Goal: Obtain resource: Download file/media

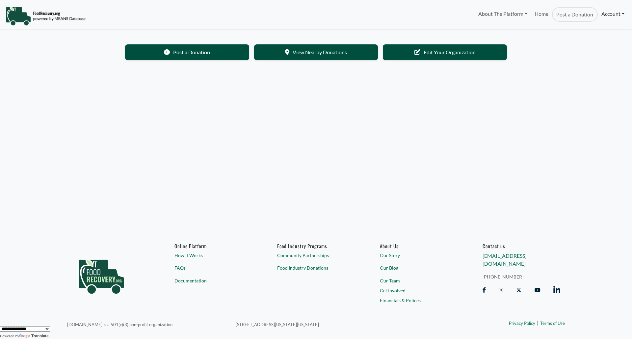
click at [610, 14] on link "Account" at bounding box center [613, 13] width 30 height 13
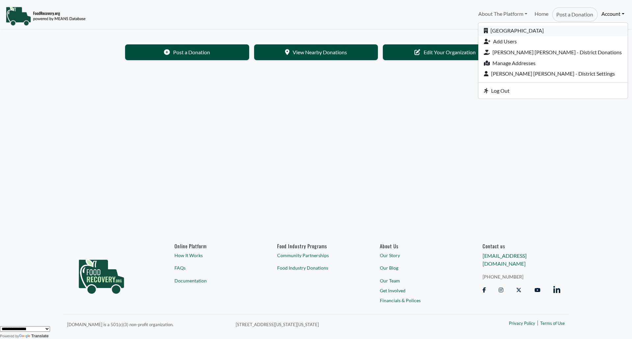
click at [527, 33] on link "[GEOGRAPHIC_DATA]" at bounding box center [552, 30] width 149 height 11
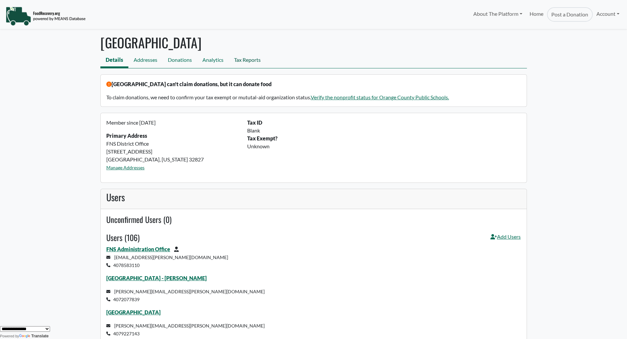
click at [255, 60] on link "Tax Reports" at bounding box center [247, 60] width 37 height 15
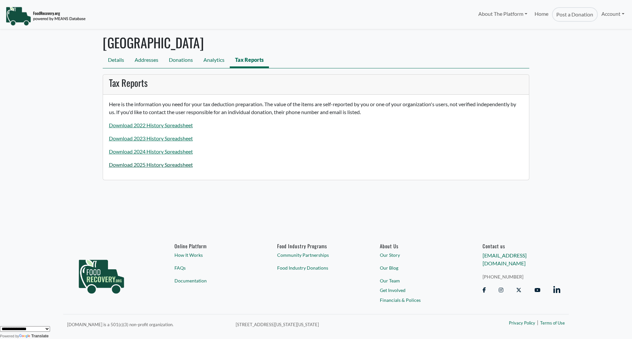
click at [174, 167] on link "Download 2025 History Spreadsheet" at bounding box center [151, 165] width 84 height 6
